Goal: Task Accomplishment & Management: Use online tool/utility

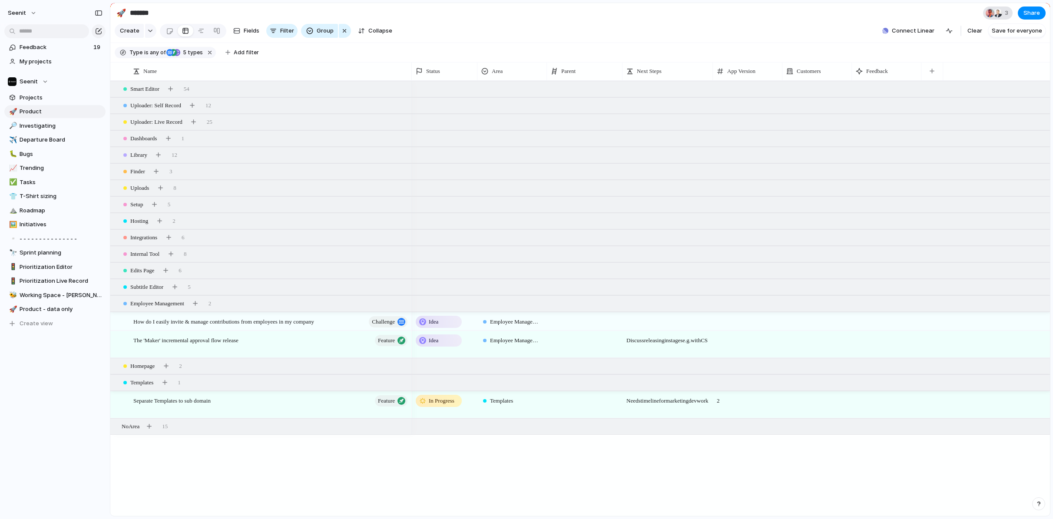
click at [1009, 13] on span "3" at bounding box center [1008, 13] width 6 height 9
click at [963, 9] on div "Seen by [PERSON_NAME] [PERSON_NAME]" at bounding box center [526, 259] width 1053 height 519
click at [1000, 12] on div at bounding box center [998, 13] width 9 height 9
click at [948, 10] on div "Seen by [PERSON_NAME] [PERSON_NAME]" at bounding box center [526, 259] width 1053 height 519
click at [28, 143] on span "Departure Board" at bounding box center [61, 140] width 83 height 9
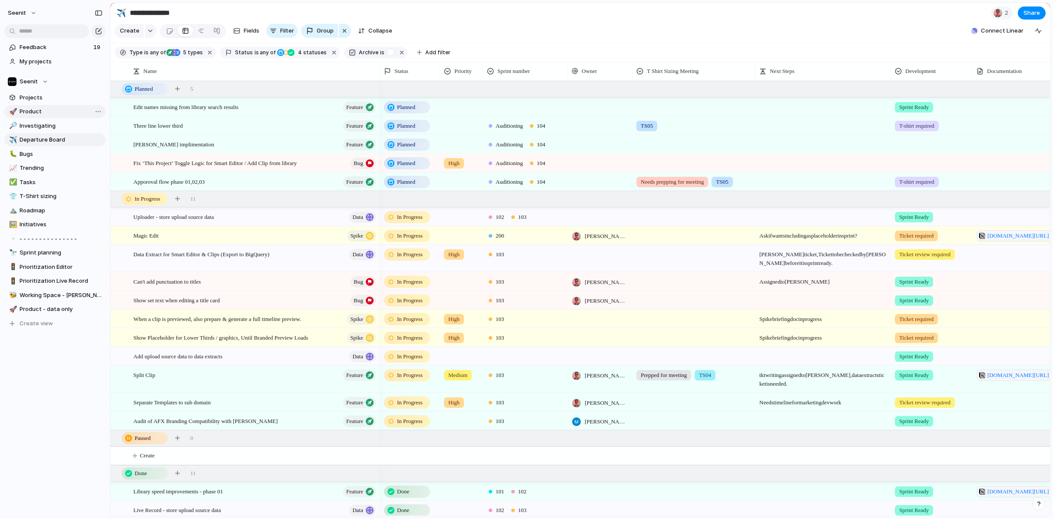
click at [33, 111] on span "Product" at bounding box center [61, 111] width 83 height 9
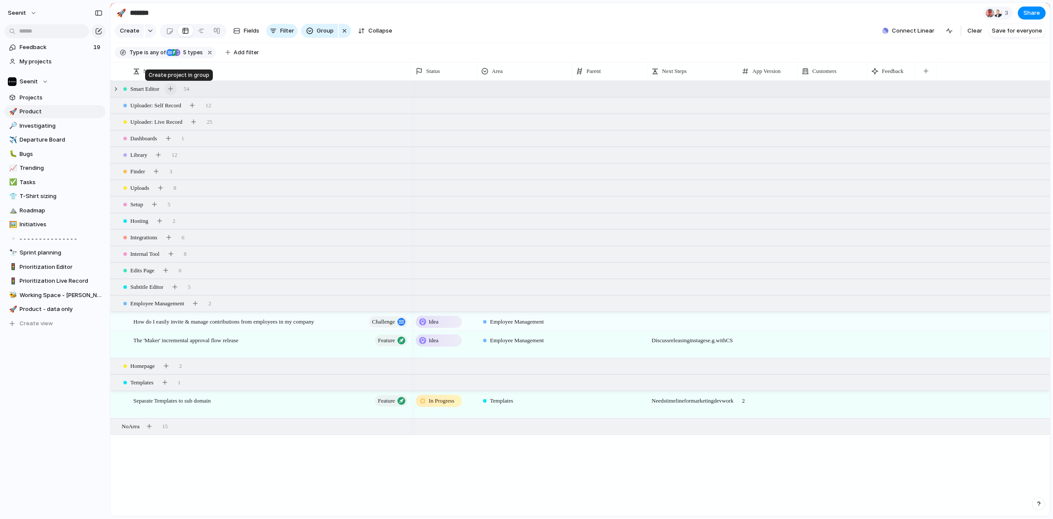
click at [173, 88] on div "button" at bounding box center [170, 88] width 5 height 5
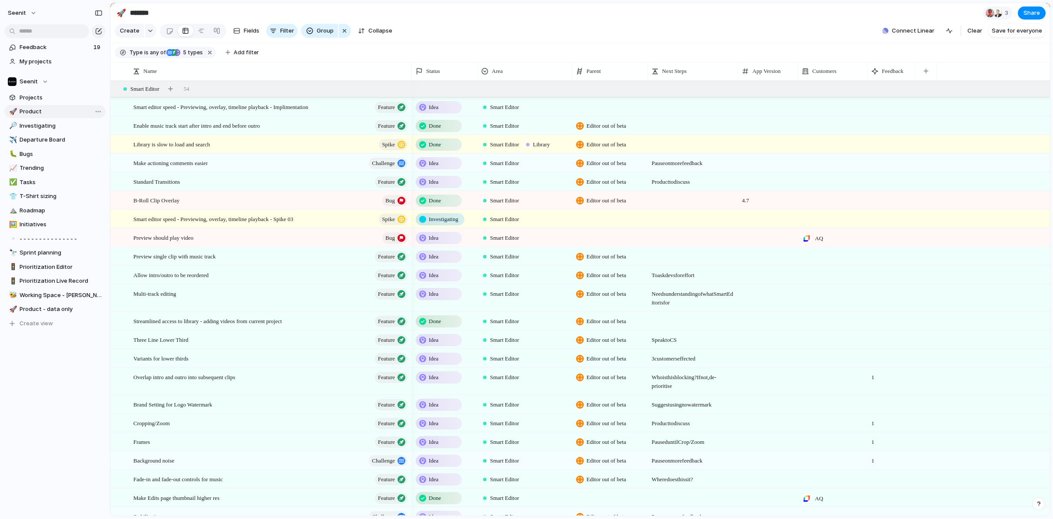
click at [34, 111] on span "Product" at bounding box center [61, 111] width 83 height 9
click at [37, 124] on span "Investigating" at bounding box center [61, 126] width 83 height 9
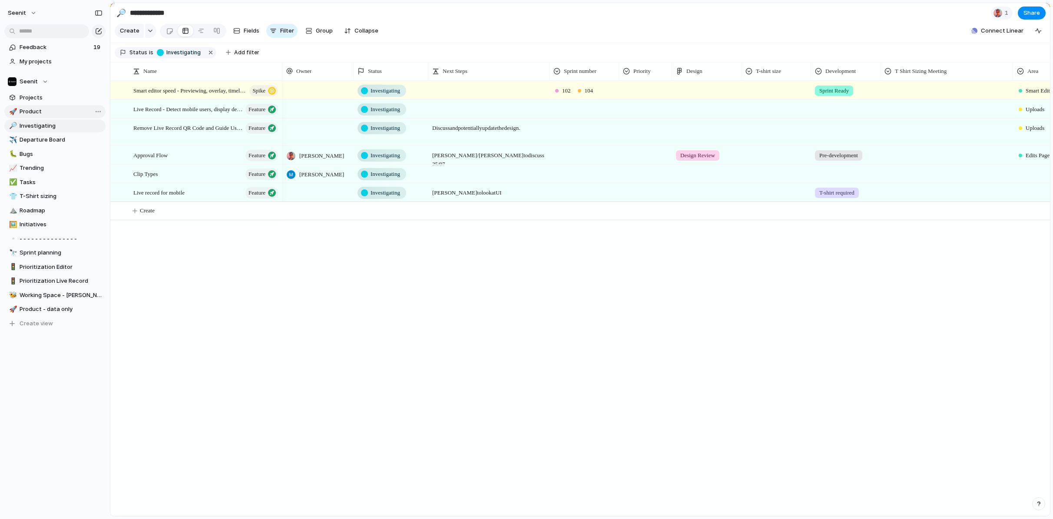
click at [36, 110] on span "Product" at bounding box center [61, 111] width 83 height 9
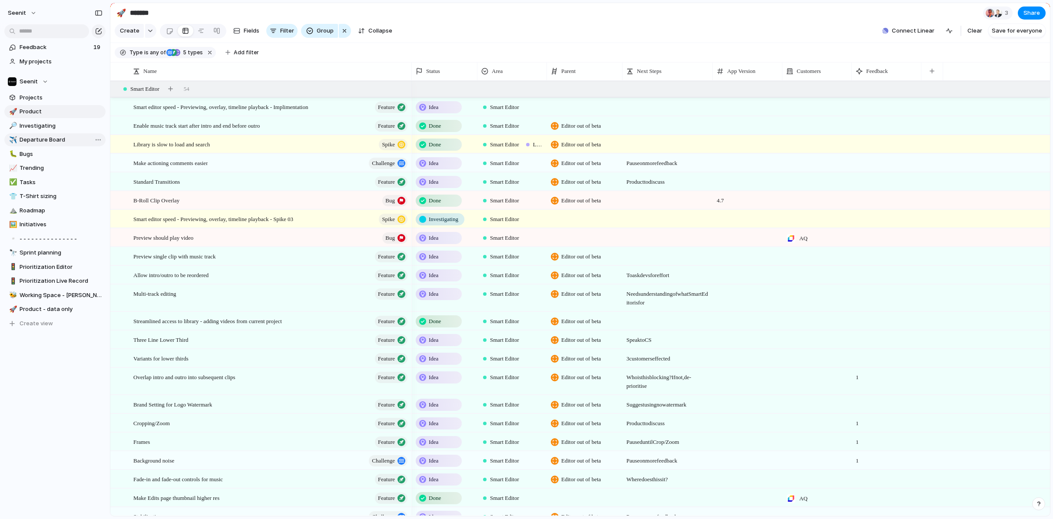
click at [44, 139] on span "Departure Board" at bounding box center [61, 140] width 83 height 9
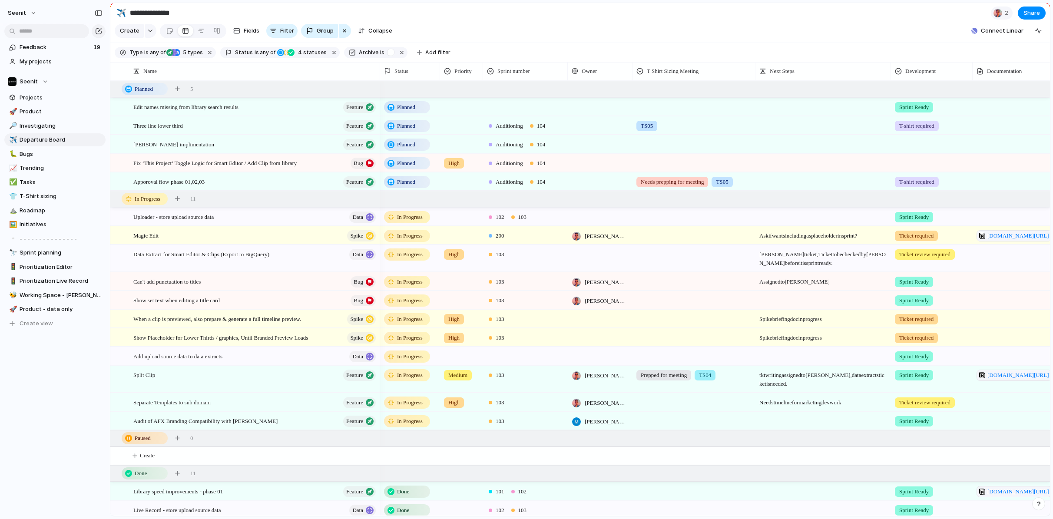
click at [686, 131] on div "TS05" at bounding box center [694, 125] width 123 height 18
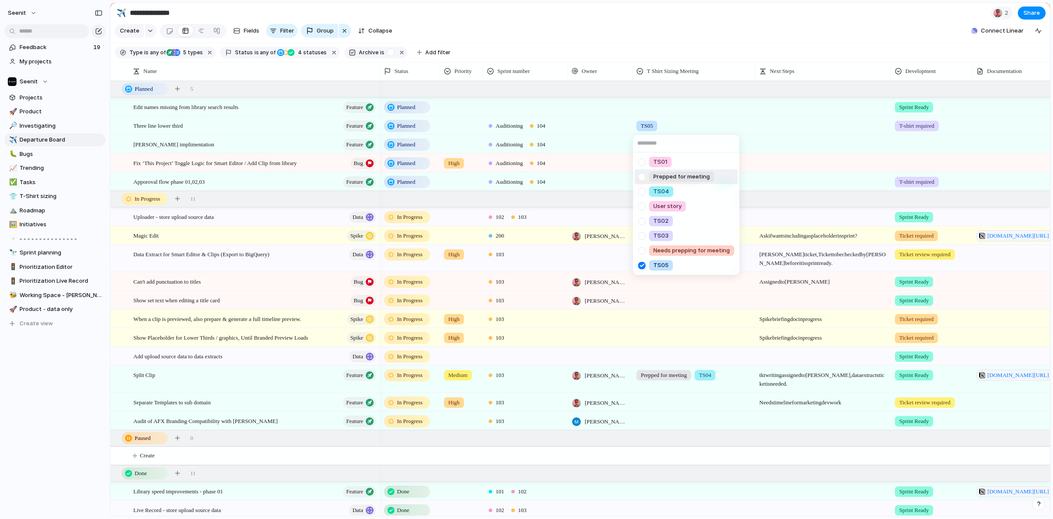
click at [640, 177] on div at bounding box center [641, 176] width 15 height 15
click at [666, 19] on div "TS01 Prepped for meeting TS04 User story TS02 TS03 Needs prepping for meeting T…" at bounding box center [526, 259] width 1053 height 519
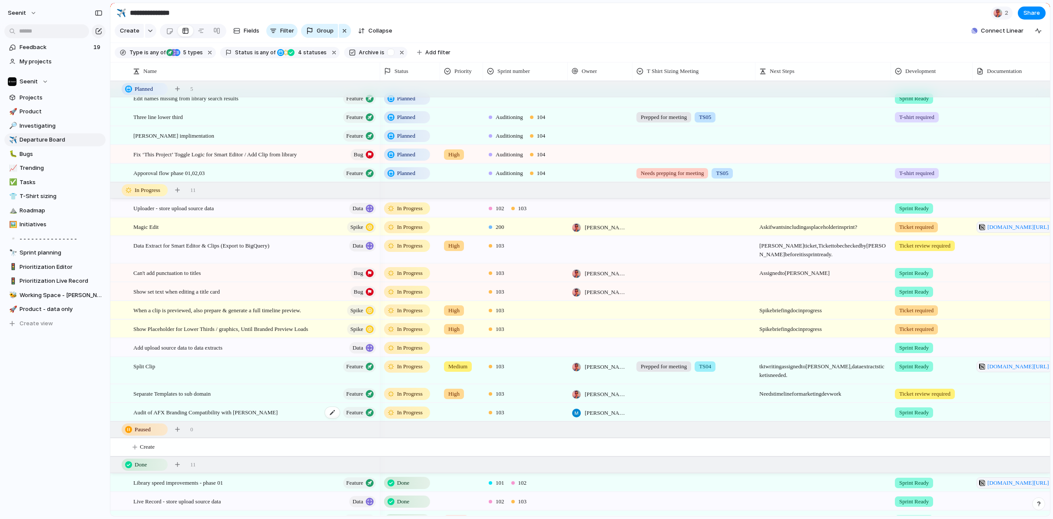
scroll to position [0, 0]
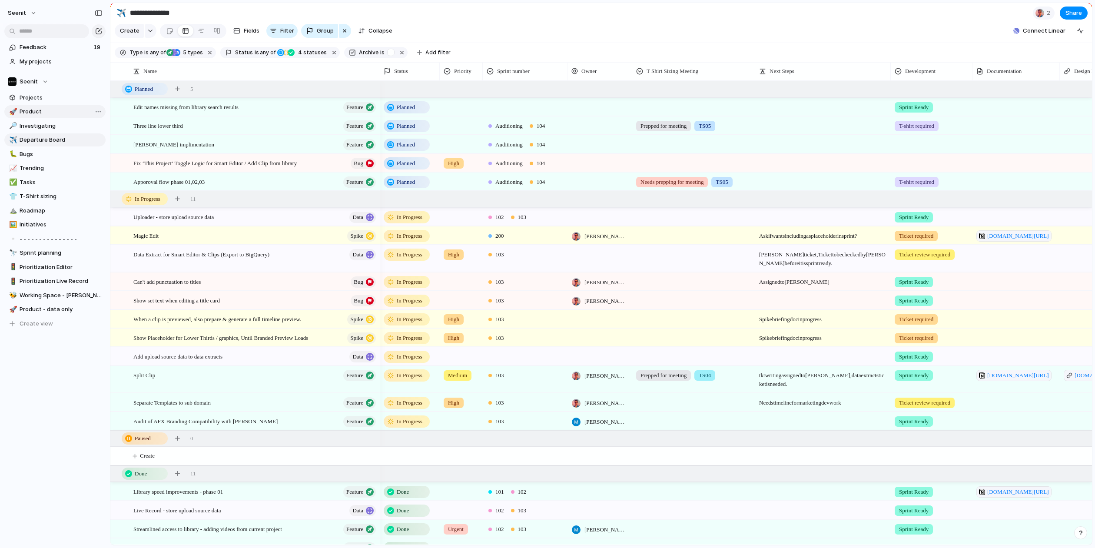
click at [32, 111] on span "Product" at bounding box center [61, 111] width 83 height 9
type input "*******"
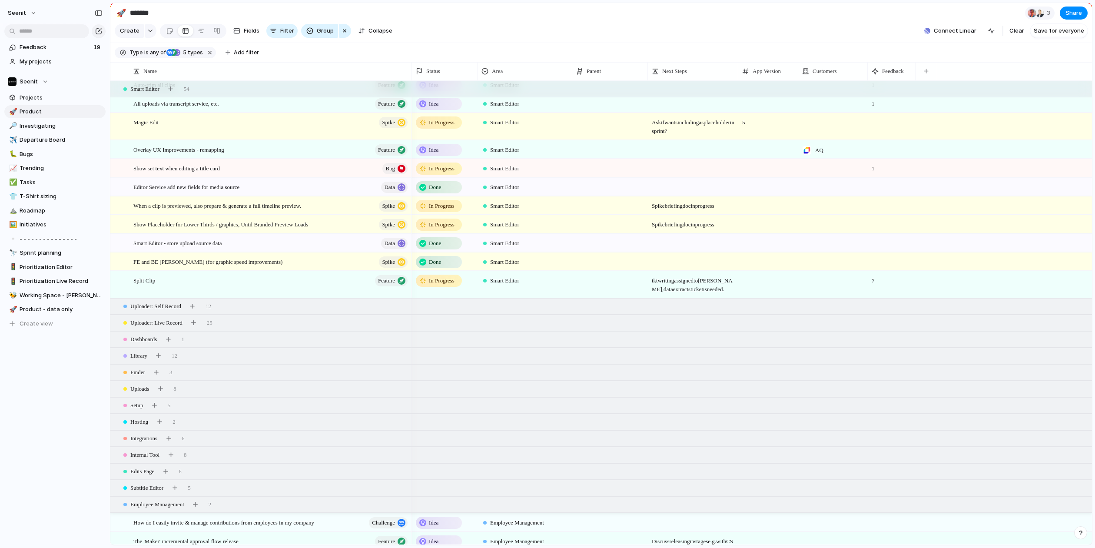
scroll to position [840, 0]
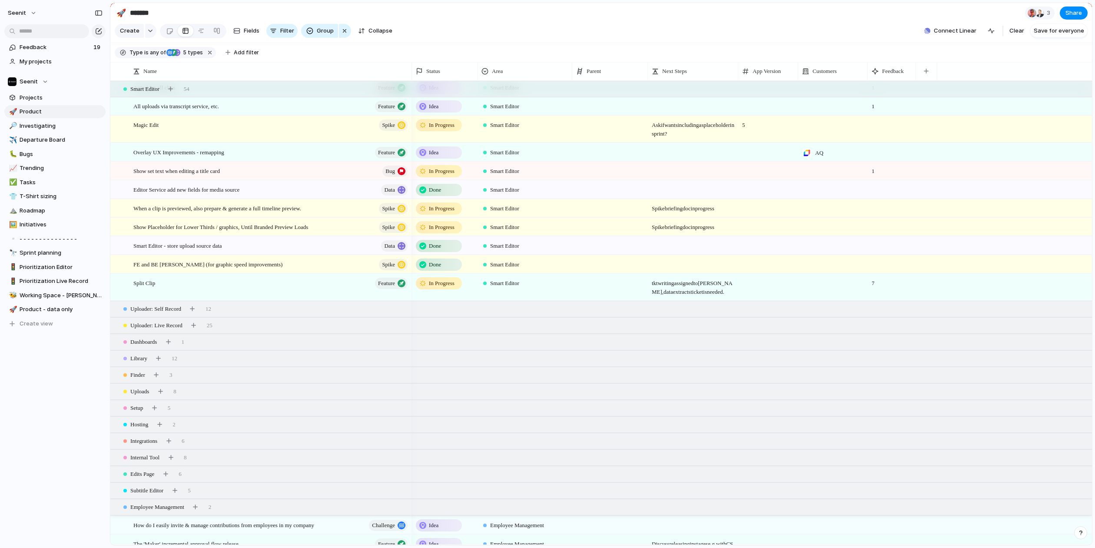
click at [696, 291] on span "tkt writing assigned to [PERSON_NAME], data extracts ticket is needed." at bounding box center [693, 285] width 90 height 22
click at [714, 289] on textarea "**********" at bounding box center [693, 287] width 83 height 17
click at [738, 289] on div at bounding box center [693, 283] width 90 height 18
